Goal: Check status: Check status

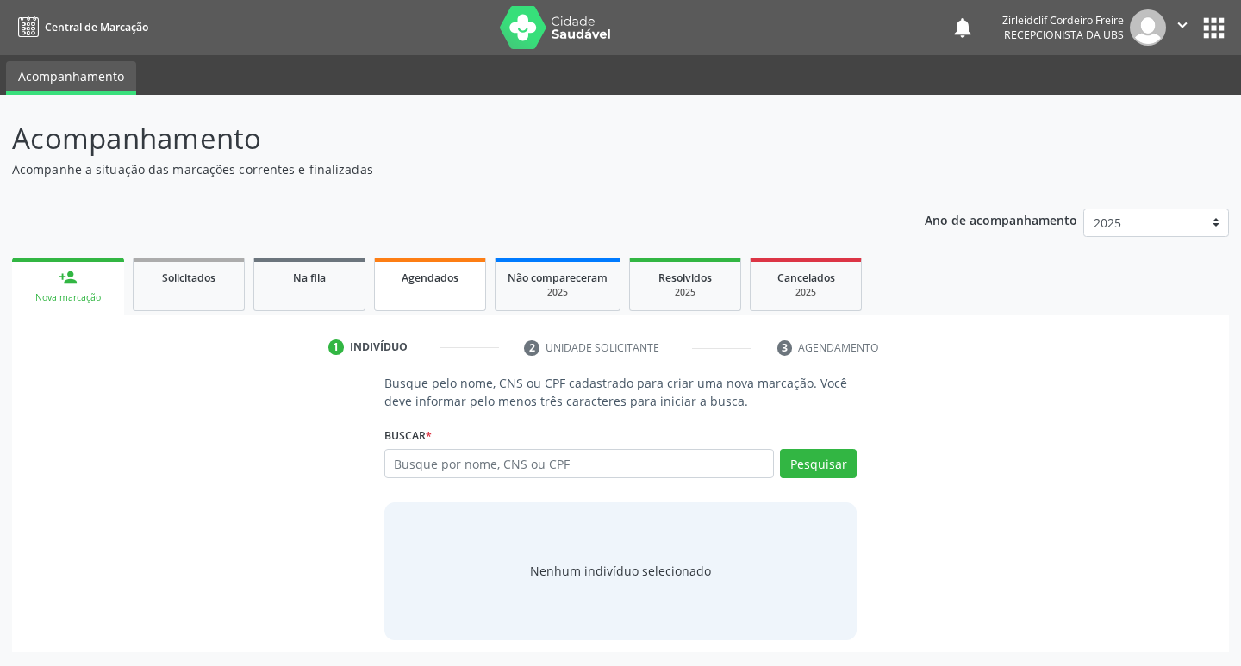
click at [432, 282] on span "Agendados" at bounding box center [430, 278] width 57 height 15
select select "8"
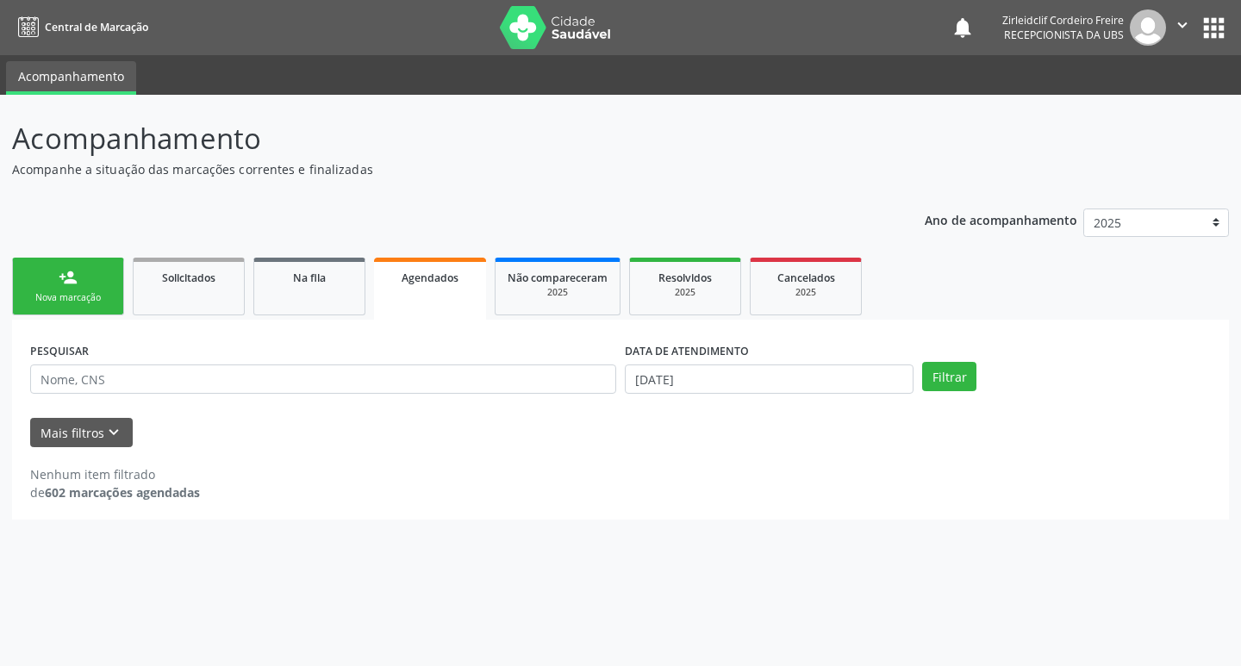
click at [432, 285] on div "Agendados" at bounding box center [430, 277] width 88 height 18
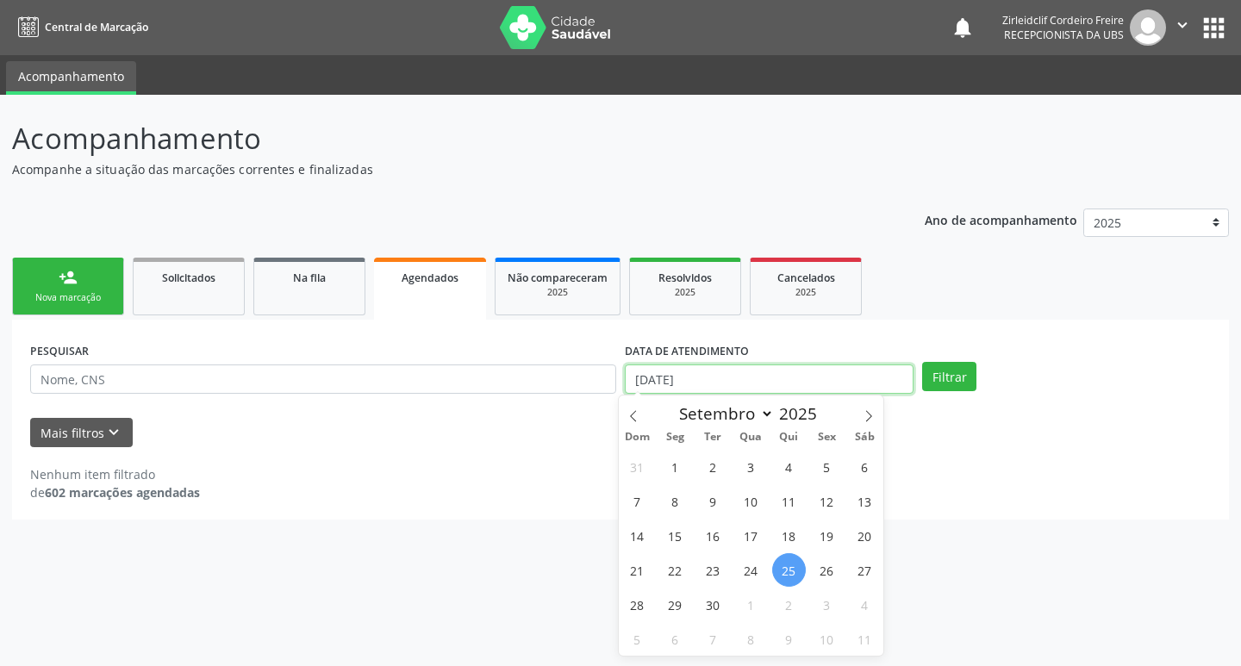
click at [654, 385] on input "[DATE]" at bounding box center [769, 379] width 289 height 29
click at [671, 609] on span "29" at bounding box center [676, 605] width 34 height 34
type input "[DATE]"
click at [675, 605] on span "29" at bounding box center [676, 605] width 34 height 34
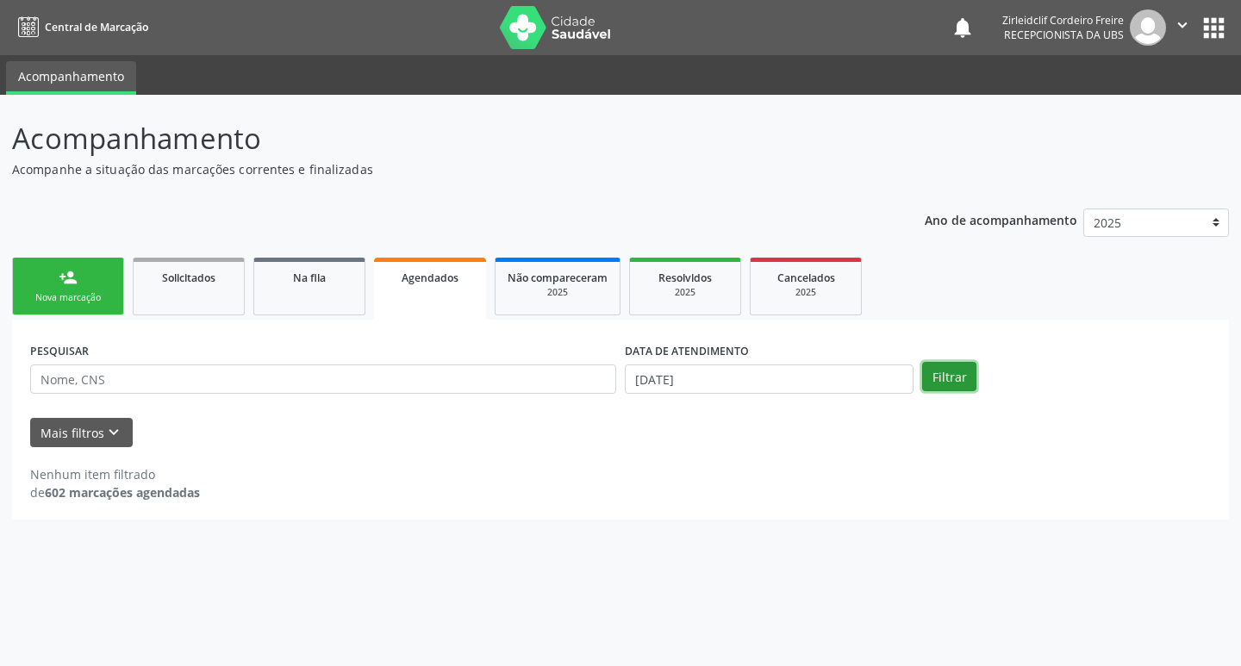
click at [947, 379] on button "Filtrar" at bounding box center [949, 376] width 54 height 29
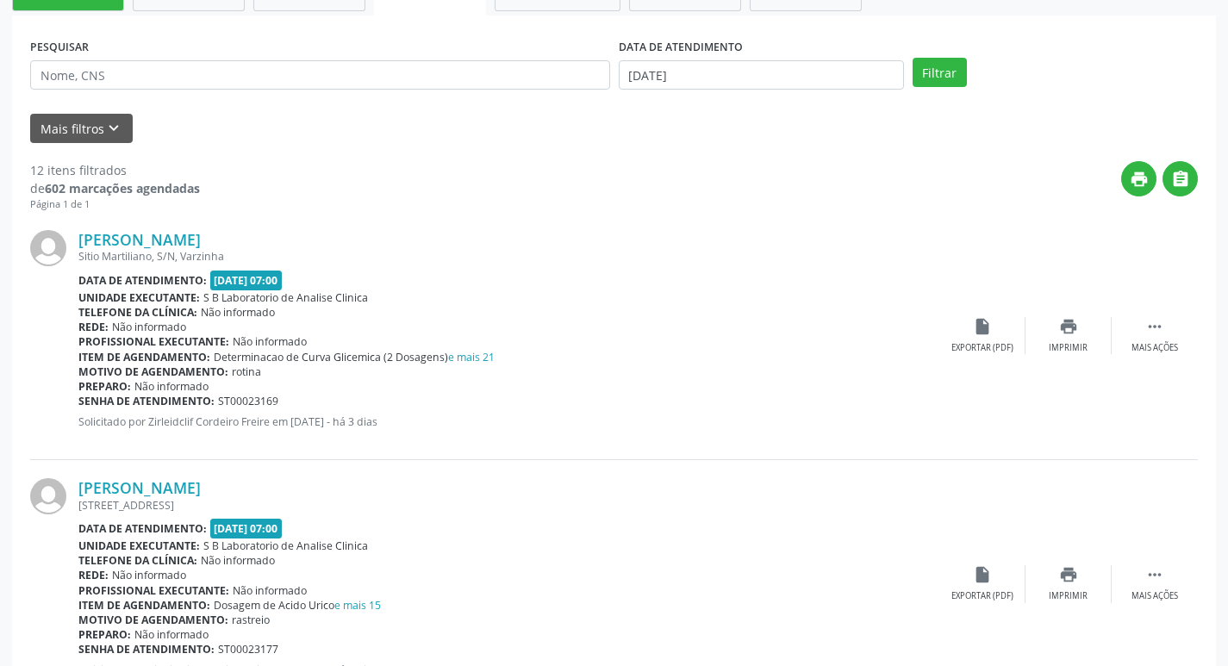
scroll to position [345, 0]
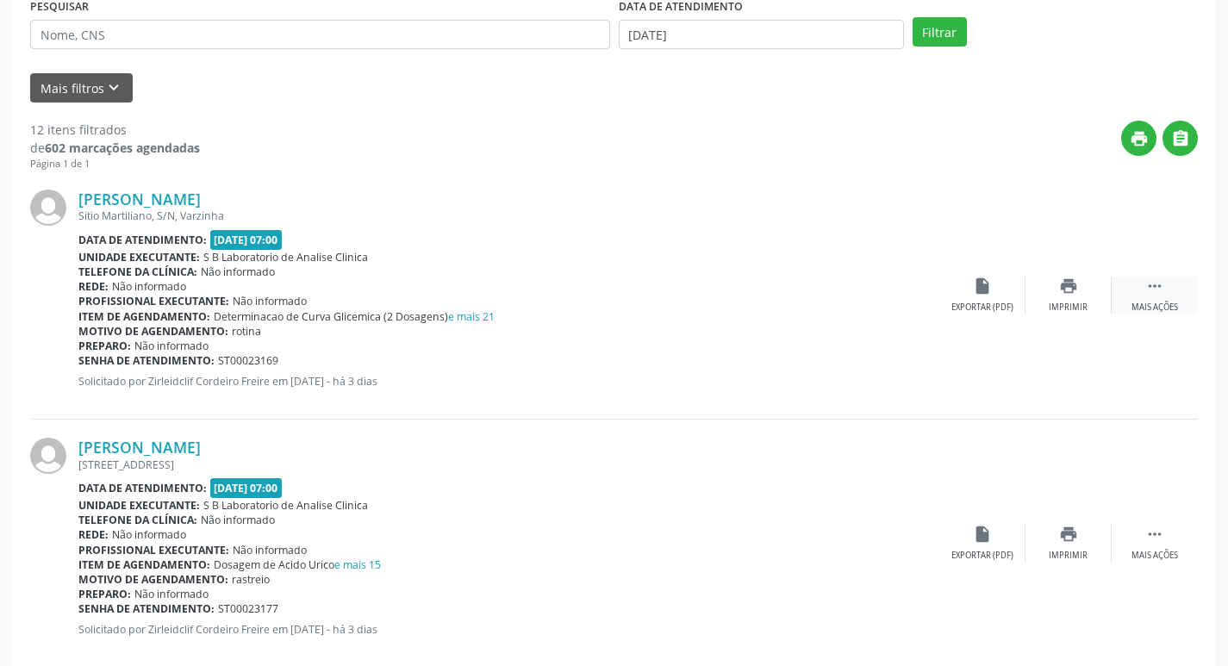
click at [1148, 291] on icon "" at bounding box center [1155, 286] width 19 height 19
click at [1076, 290] on icon "edit" at bounding box center [1069, 286] width 19 height 19
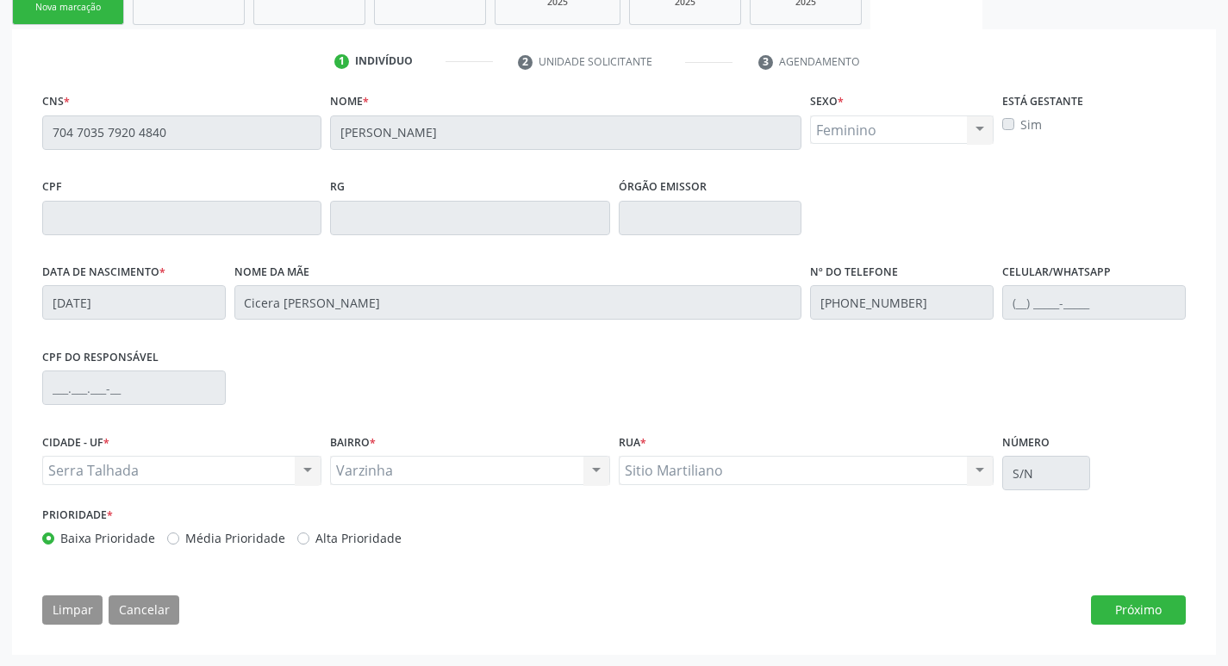
scroll to position [291, 0]
click at [1150, 613] on button "Próximo" at bounding box center [1138, 609] width 95 height 29
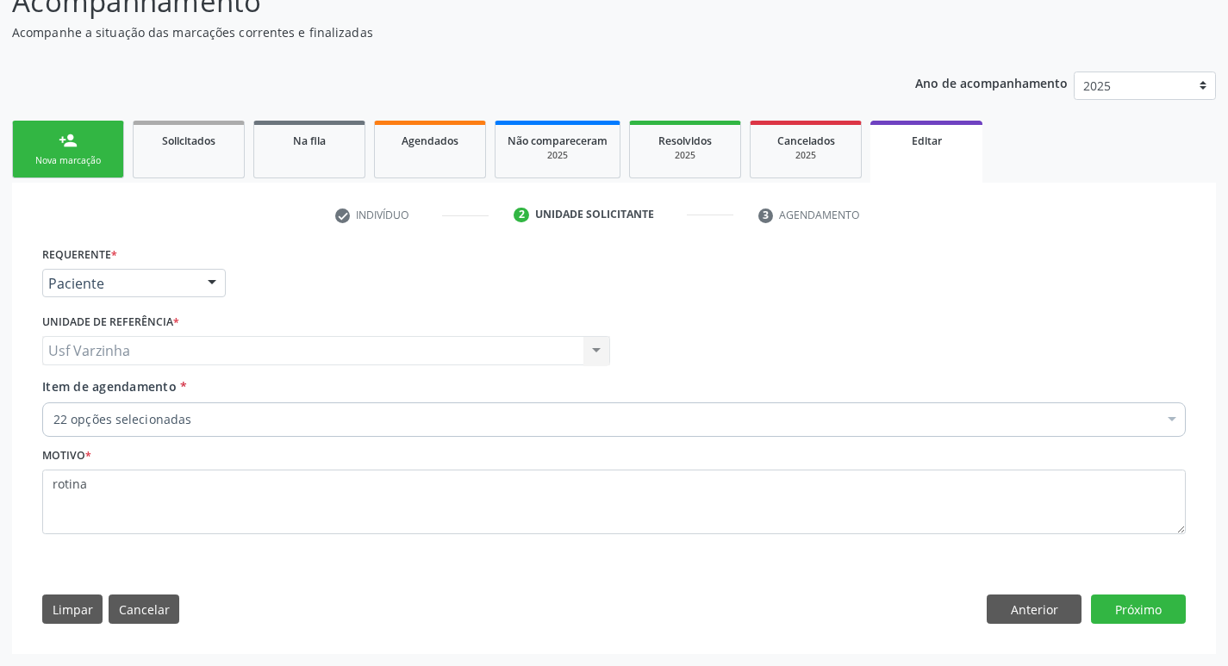
scroll to position [137, 0]
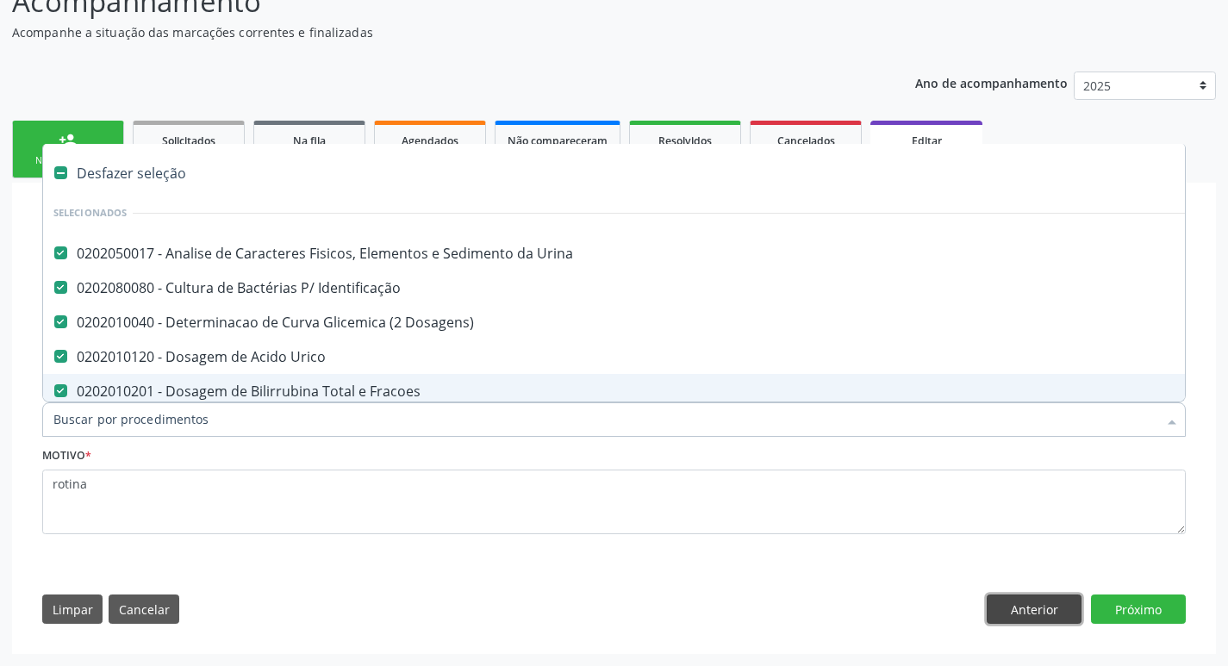
click at [1021, 608] on button "Anterior" at bounding box center [1034, 609] width 95 height 29
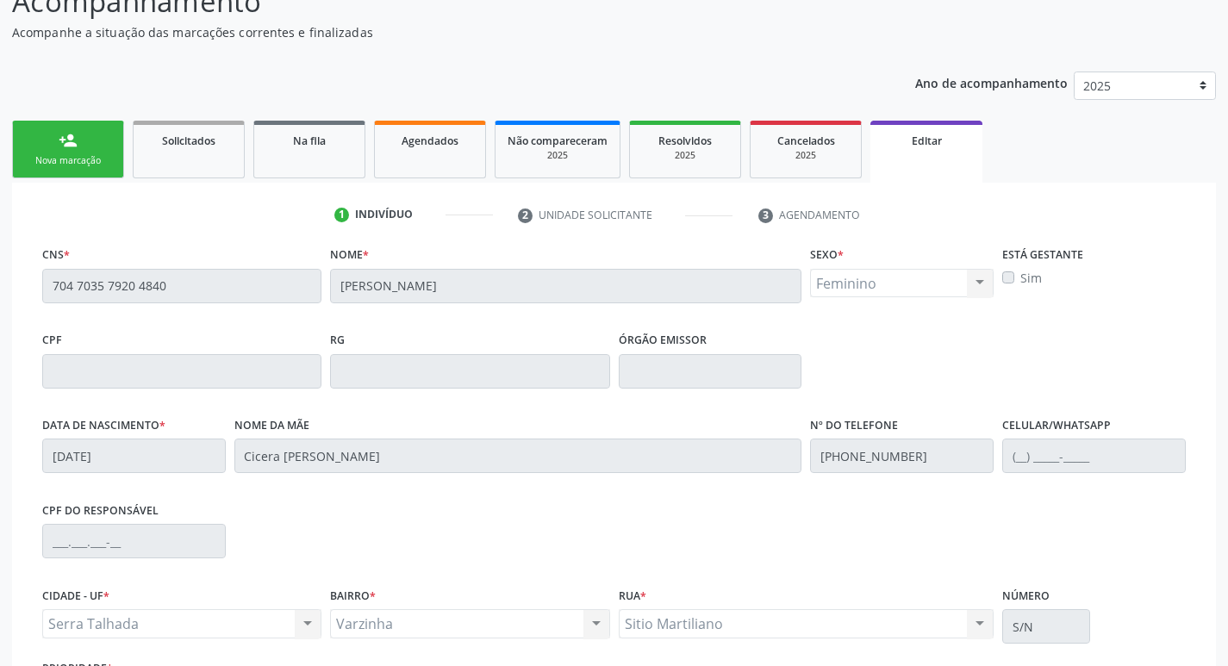
drag, startPoint x: 1014, startPoint y: 538, endPoint x: 1028, endPoint y: 603, distance: 67.0
click at [1012, 551] on div "CPF do responsável" at bounding box center [614, 539] width 1153 height 85
